Goal: Complete application form

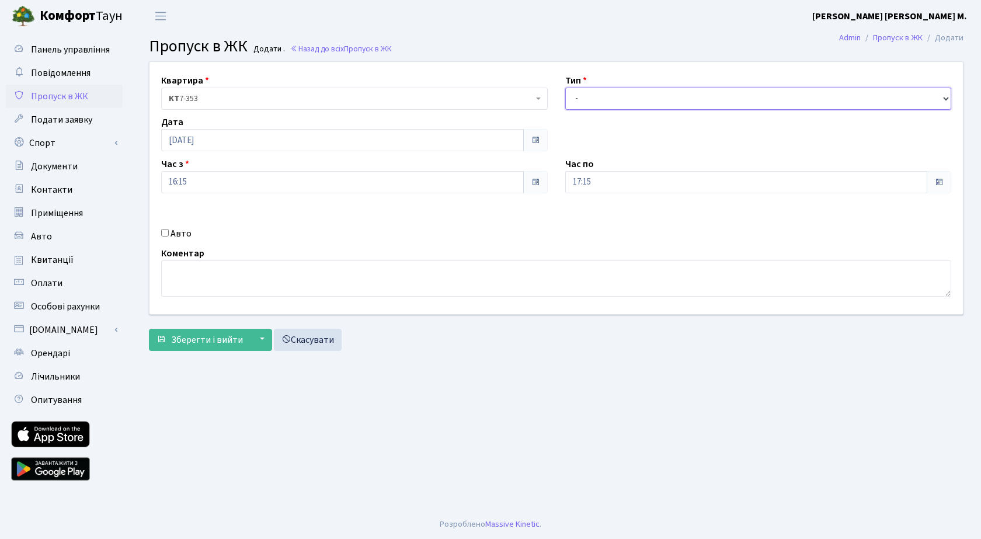
click at [621, 102] on select "- Доставка Таксі Гості Сервіс" at bounding box center [758, 99] width 387 height 22
select select "3"
click at [565, 88] on select "- Доставка Таксі Гості Сервіс" at bounding box center [758, 99] width 387 height 22
click at [228, 338] on span "Зберегти і вийти" at bounding box center [207, 339] width 72 height 13
